Goal: Information Seeking & Learning: Learn about a topic

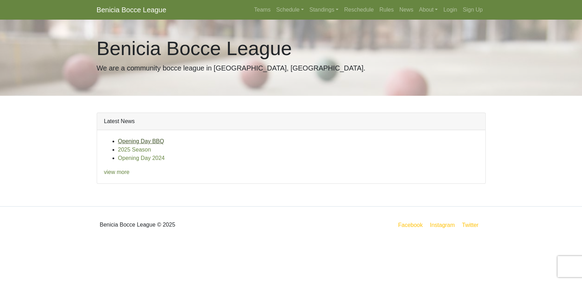
click at [138, 143] on link "Opening Day BBQ" at bounding box center [141, 141] width 46 height 6
click at [128, 158] on link "Opening Day 2024" at bounding box center [141, 158] width 47 height 6
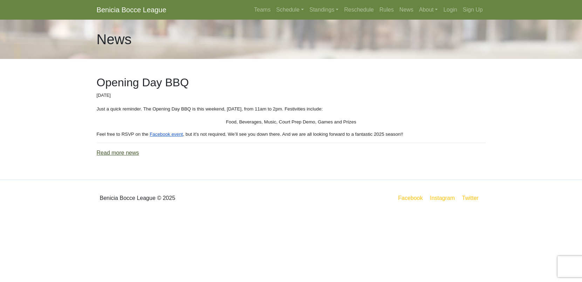
click at [104, 154] on link "Read more news" at bounding box center [118, 153] width 42 height 6
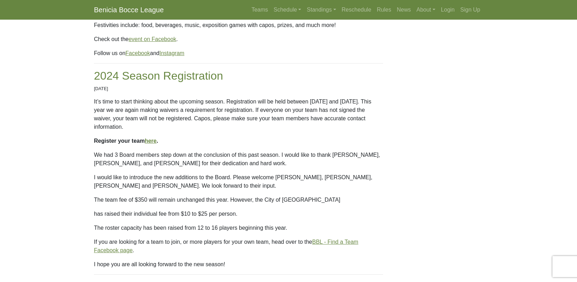
scroll to position [263, 0]
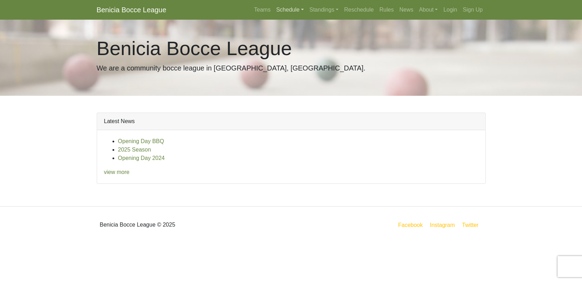
click at [292, 13] on link "Schedule" at bounding box center [289, 10] width 33 height 14
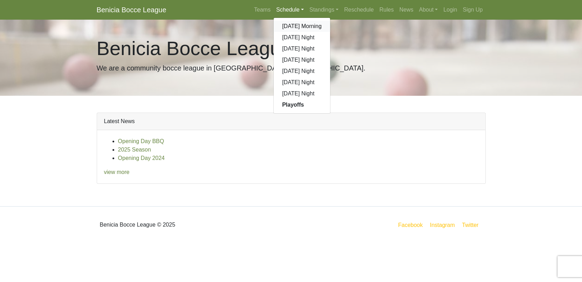
click at [294, 27] on link "[DATE] Morning" at bounding box center [302, 26] width 56 height 11
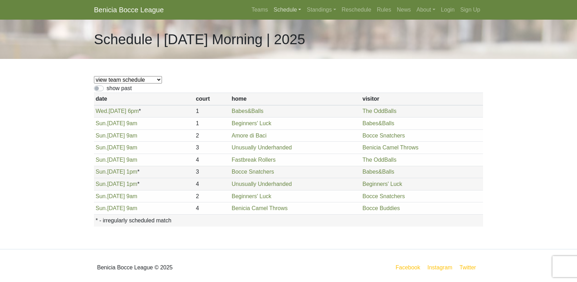
click at [281, 10] on link "Schedule" at bounding box center [287, 10] width 33 height 14
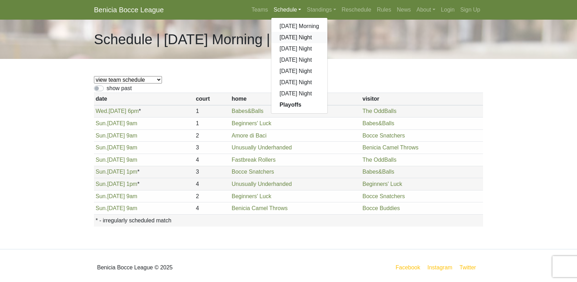
click at [287, 39] on link "[DATE] Night" at bounding box center [299, 37] width 56 height 11
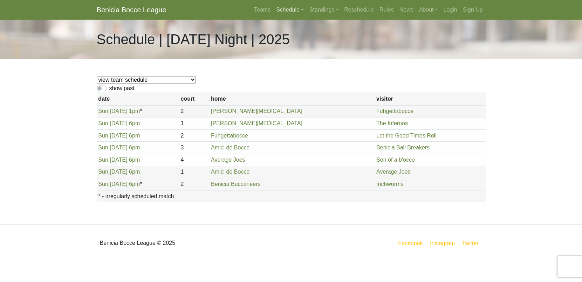
click at [291, 7] on link "Schedule" at bounding box center [289, 10] width 33 height 14
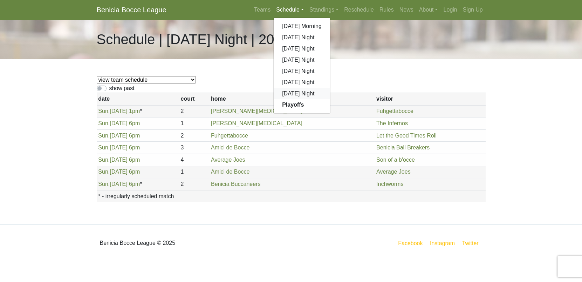
click at [292, 92] on link "[DATE] Night" at bounding box center [302, 93] width 56 height 11
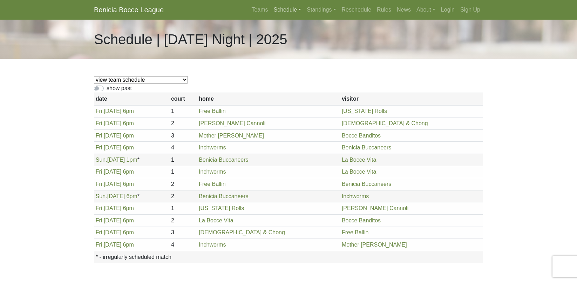
click at [293, 12] on link "Schedule" at bounding box center [287, 10] width 33 height 14
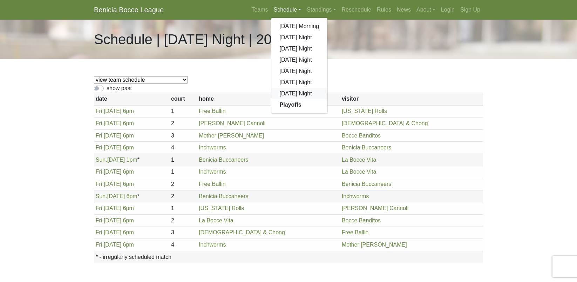
click at [287, 94] on link "[DATE] Night" at bounding box center [299, 93] width 56 height 11
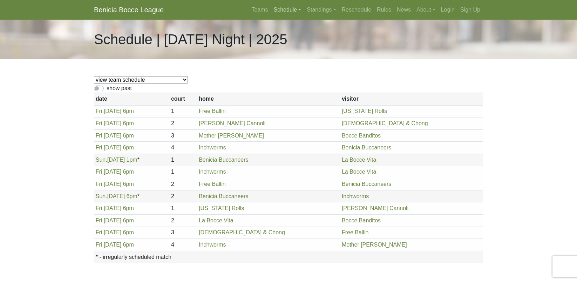
click at [278, 9] on link "Schedule" at bounding box center [287, 10] width 33 height 14
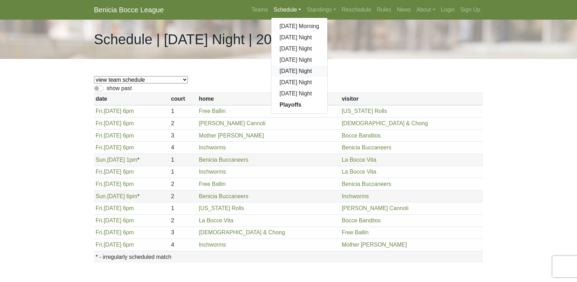
click at [294, 66] on link "[DATE] Night" at bounding box center [299, 71] width 56 height 11
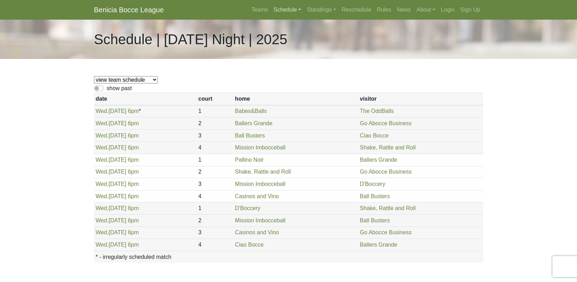
click at [288, 12] on link "Schedule" at bounding box center [287, 10] width 33 height 14
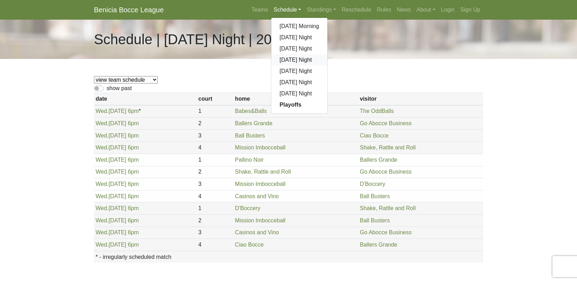
click at [292, 60] on link "[DATE] Night" at bounding box center [299, 59] width 56 height 11
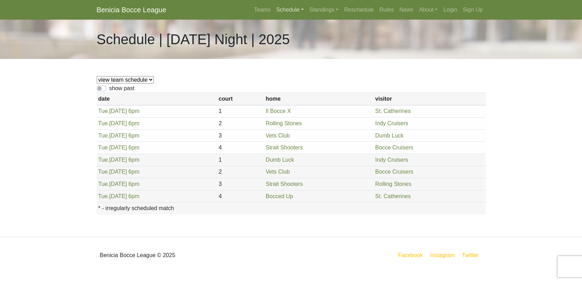
click at [282, 9] on link "Schedule" at bounding box center [289, 10] width 33 height 14
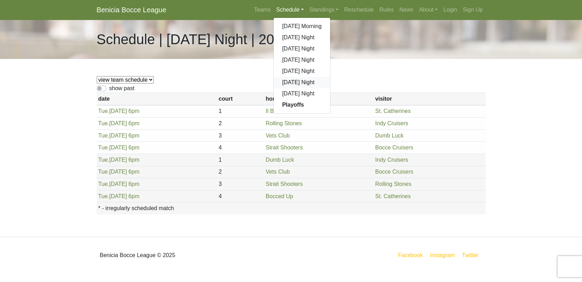
click at [289, 84] on link "[DATE] Night" at bounding box center [302, 82] width 56 height 11
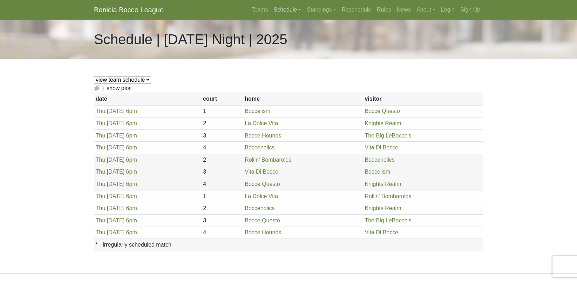
click at [283, 9] on link "Schedule" at bounding box center [287, 10] width 33 height 14
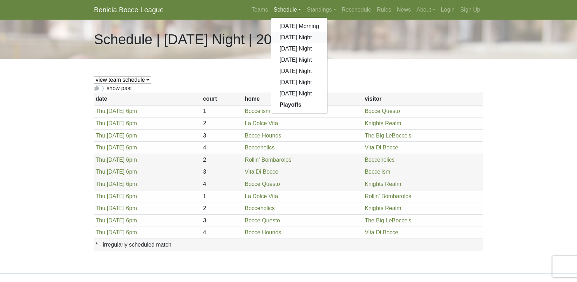
click at [300, 39] on link "[DATE] Night" at bounding box center [299, 37] width 56 height 11
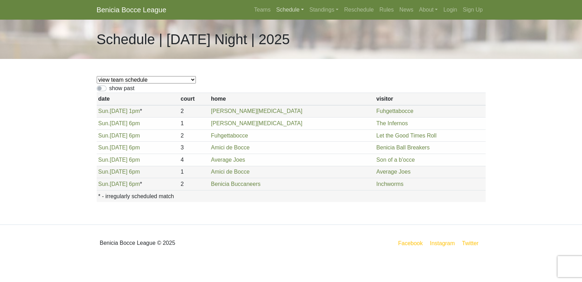
click at [283, 9] on link "Schedule" at bounding box center [289, 10] width 33 height 14
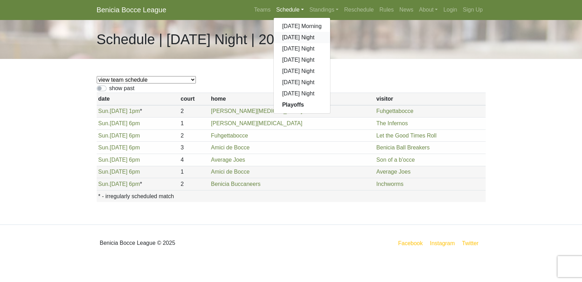
click at [289, 39] on link "[DATE] Night" at bounding box center [302, 37] width 56 height 11
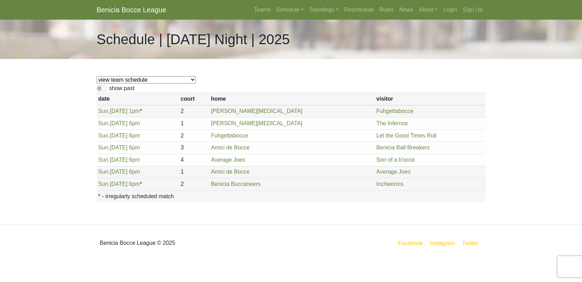
click at [45, 144] on body "Benicia Bocce League Teams Schedule Sunday Morning Sunday Night Monday Night Tu…" at bounding box center [291, 130] width 582 height 261
click at [282, 8] on link "Schedule" at bounding box center [289, 10] width 33 height 14
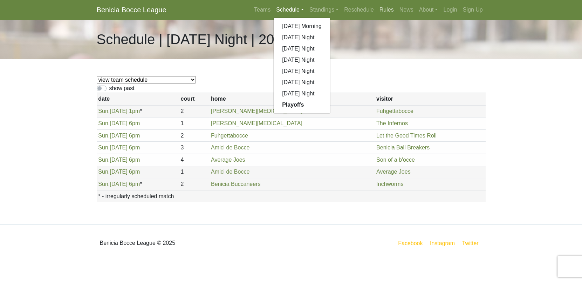
click at [385, 13] on link "Rules" at bounding box center [387, 10] width 20 height 14
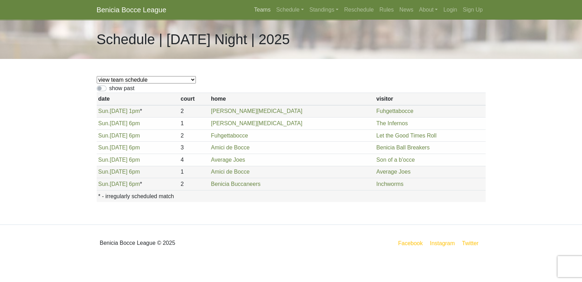
click at [265, 8] on link "Teams" at bounding box center [262, 10] width 22 height 14
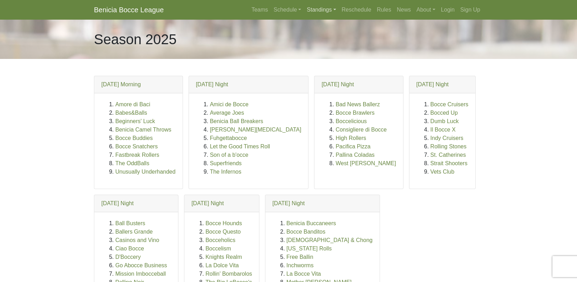
click at [317, 12] on link "Standings" at bounding box center [321, 10] width 35 height 14
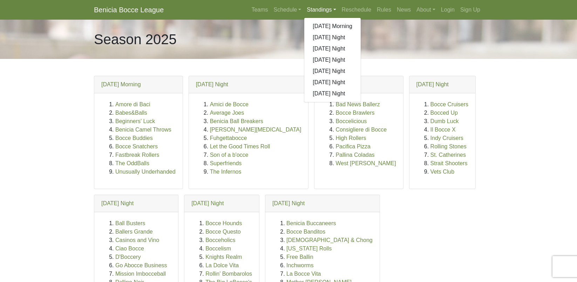
click at [319, 10] on link "Standings" at bounding box center [321, 10] width 35 height 14
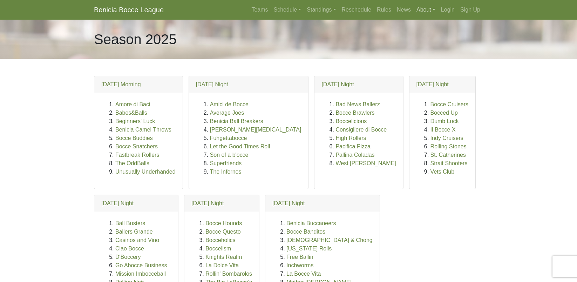
click at [423, 9] on link "About" at bounding box center [426, 10] width 25 height 14
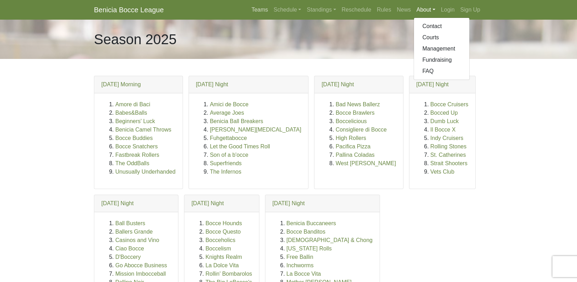
click at [258, 9] on link "Teams" at bounding box center [259, 10] width 22 height 14
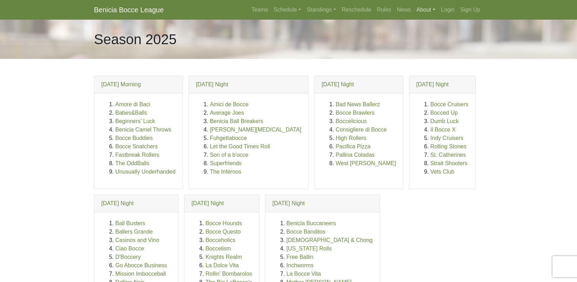
click at [425, 11] on link "About" at bounding box center [426, 10] width 25 height 14
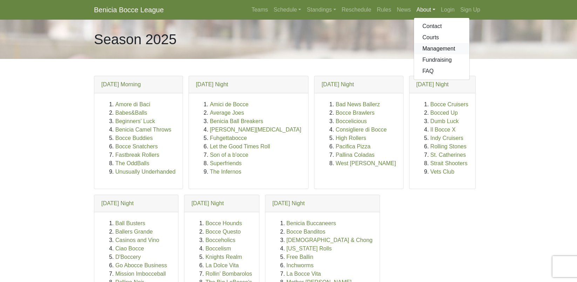
click at [431, 49] on link "Management" at bounding box center [441, 48] width 55 height 11
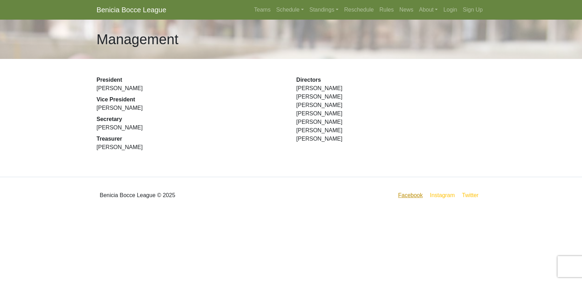
click at [405, 196] on link "Facebook" at bounding box center [410, 195] width 27 height 9
